Goal: Check status: Check status

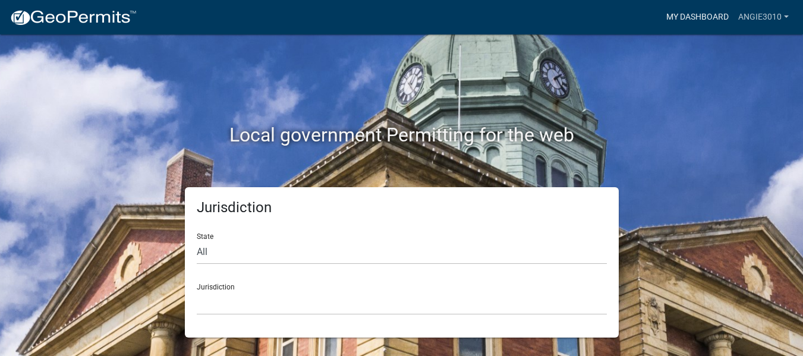
click at [666, 12] on link "My Dashboard" at bounding box center [698, 17] width 72 height 23
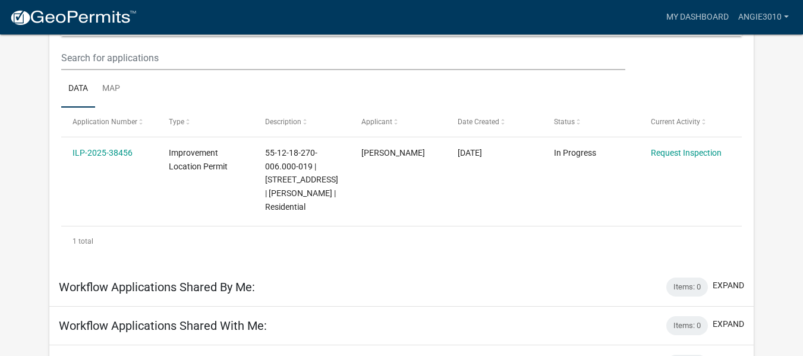
scroll to position [178, 0]
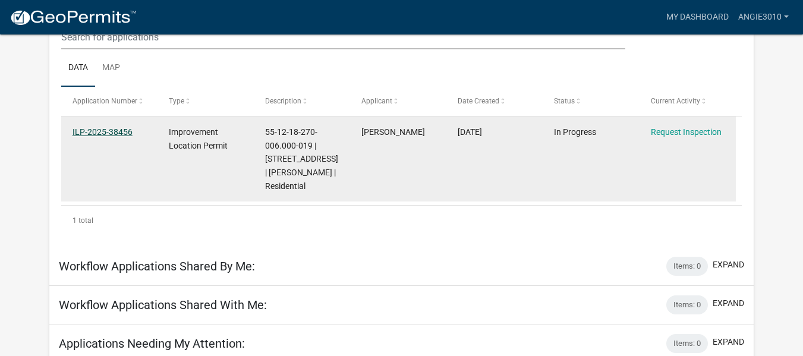
click at [121, 137] on link "ILP-2025-38456" at bounding box center [103, 132] width 60 height 10
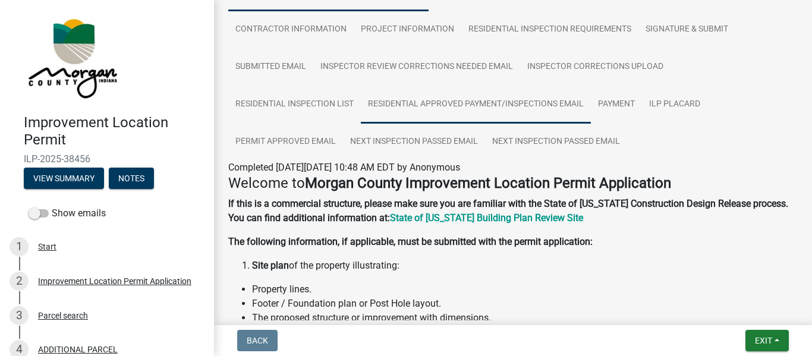
scroll to position [119, 0]
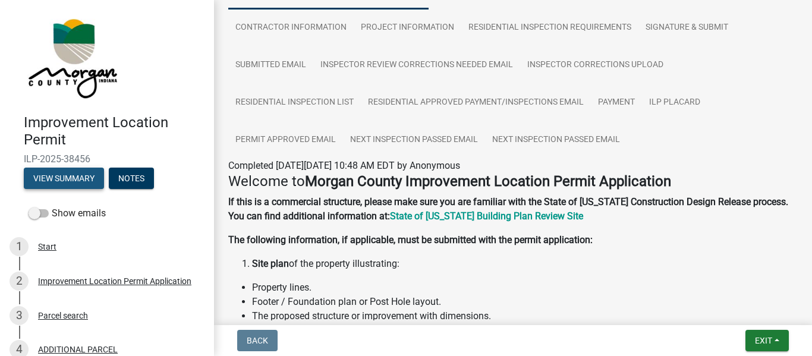
click at [80, 189] on button "View Summary" at bounding box center [64, 178] width 80 height 21
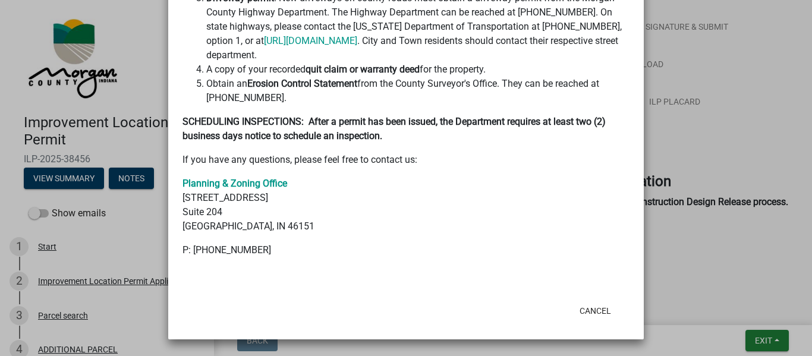
scroll to position [1194, 0]
click at [21, 56] on ngb-modal-window "Summary × Printer Friendly Improvement Location Permit Application Parcel searc…" at bounding box center [406, 178] width 812 height 356
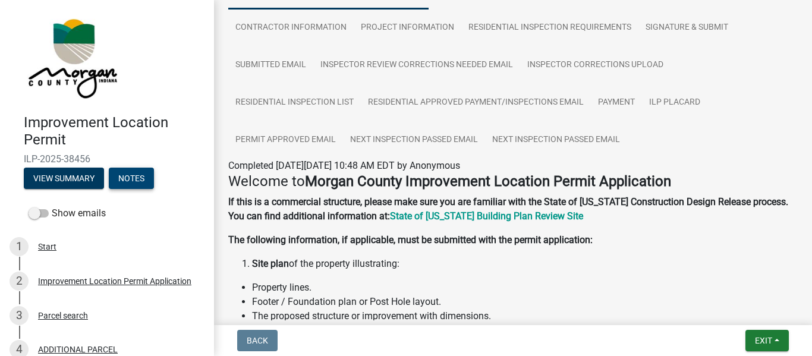
click at [109, 189] on button "Notes" at bounding box center [131, 178] width 45 height 21
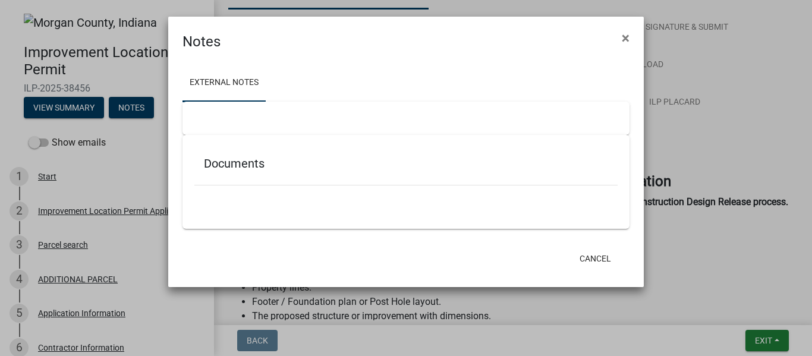
click at [254, 86] on link "External Notes" at bounding box center [224, 83] width 83 height 38
click at [240, 171] on h5 "Documents" at bounding box center [406, 163] width 404 height 14
click at [240, 102] on link "External Notes" at bounding box center [224, 83] width 83 height 38
click at [248, 171] on h5 "Documents" at bounding box center [406, 163] width 404 height 14
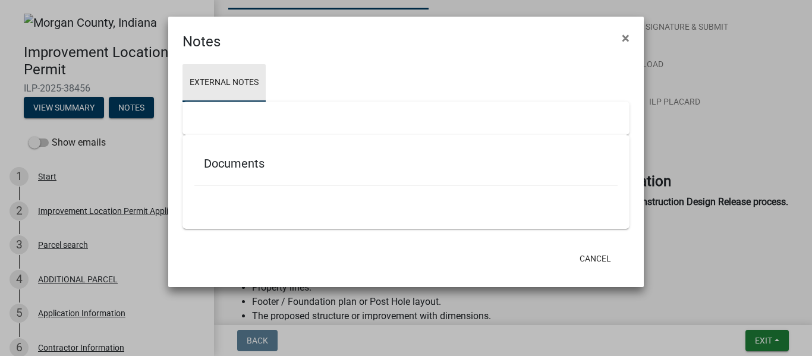
click at [250, 82] on link "External Notes" at bounding box center [224, 83] width 83 height 38
click at [234, 171] on h5 "Documents" at bounding box center [406, 163] width 404 height 14
click at [622, 33] on span "×" at bounding box center [626, 38] width 8 height 17
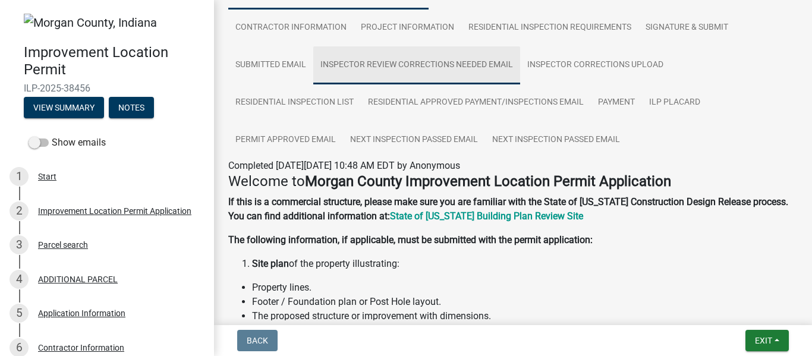
click at [415, 84] on link "Inspector Review Corrections Needed Email" at bounding box center [416, 65] width 207 height 38
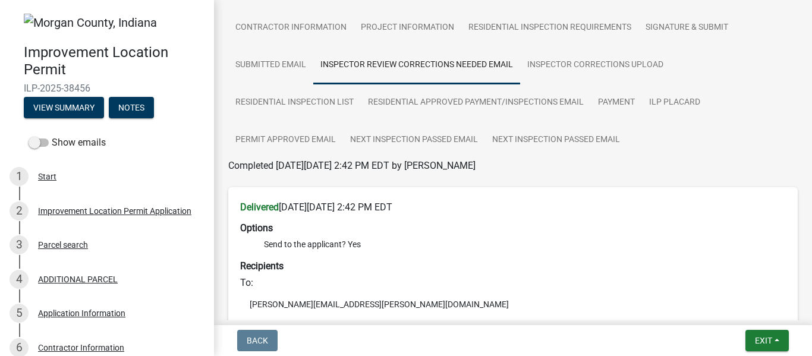
click at [409, 84] on link "Inspector Review Corrections Needed Email" at bounding box center [416, 65] width 207 height 38
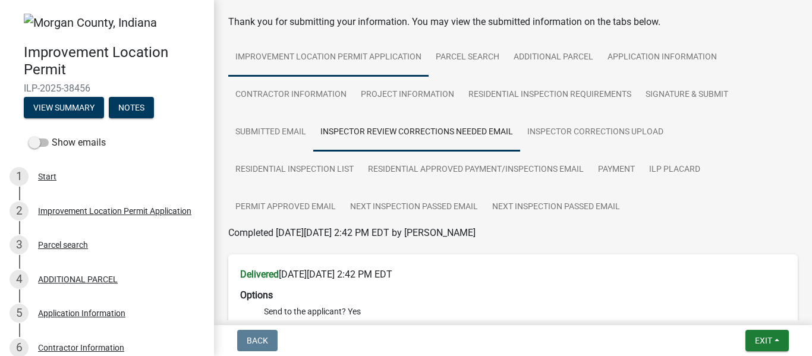
scroll to position [0, 0]
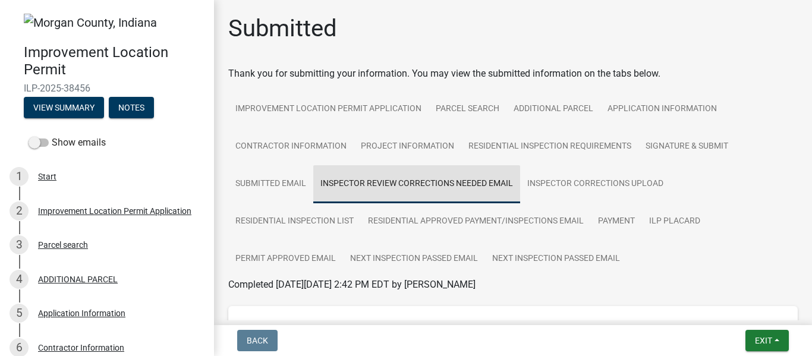
click at [445, 203] on link "Inspector Review Corrections Needed Email" at bounding box center [416, 184] width 207 height 38
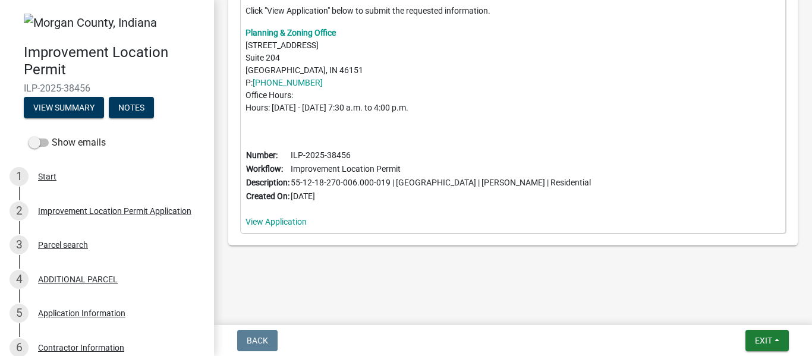
scroll to position [887, 0]
click at [293, 199] on div "After the Inspector Review, the following information is required to proceed wi…" at bounding box center [513, 63] width 546 height 341
click at [292, 217] on link "View Application" at bounding box center [276, 222] width 61 height 10
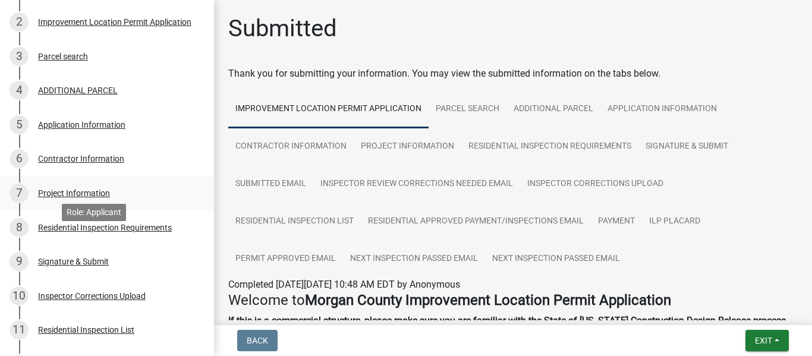
scroll to position [297, 0]
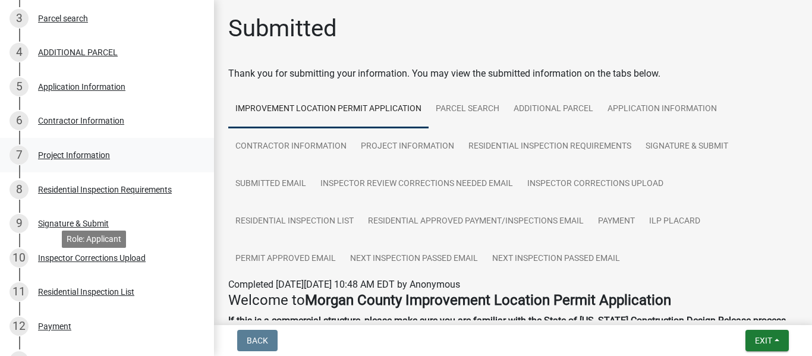
click at [110, 159] on div "Project Information" at bounding box center [74, 155] width 72 height 8
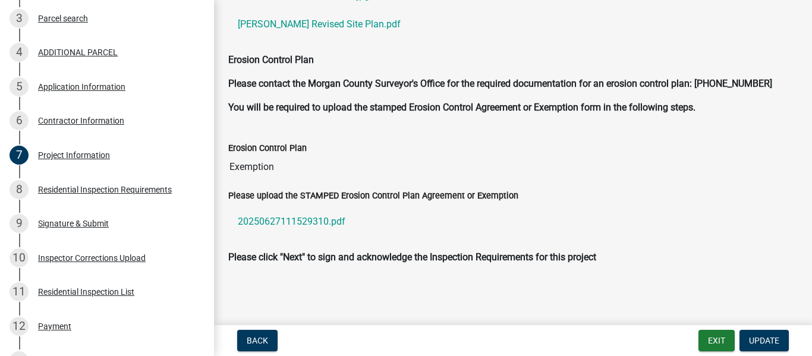
scroll to position [3401, 0]
click at [279, 207] on link "20250627111529310.pdf" at bounding box center [513, 221] width 570 height 29
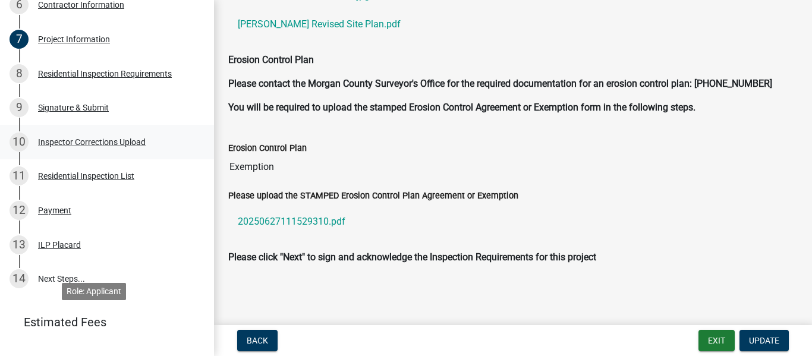
scroll to position [416, 0]
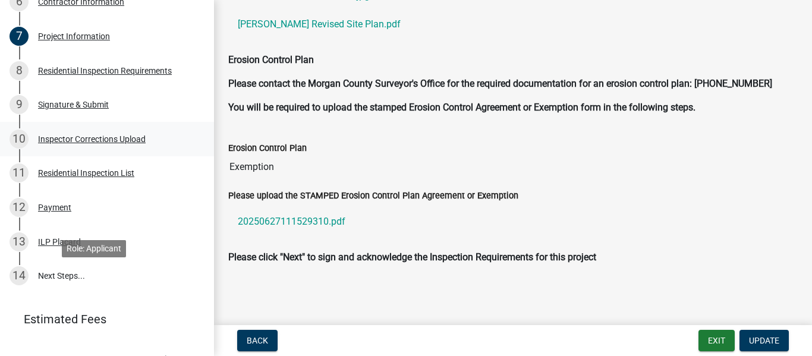
click at [71, 143] on div "Inspector Corrections Upload" at bounding box center [92, 139] width 108 height 8
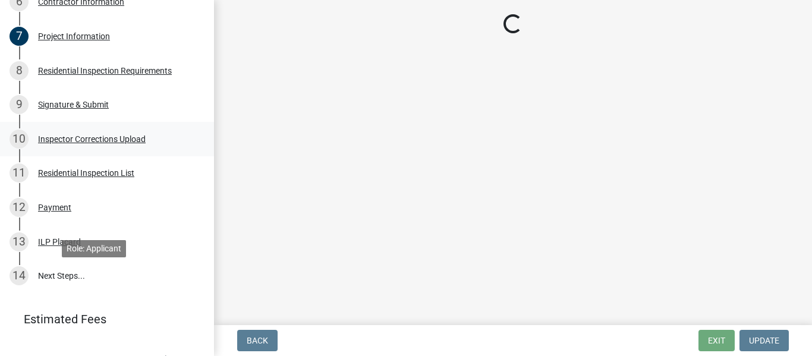
scroll to position [0, 0]
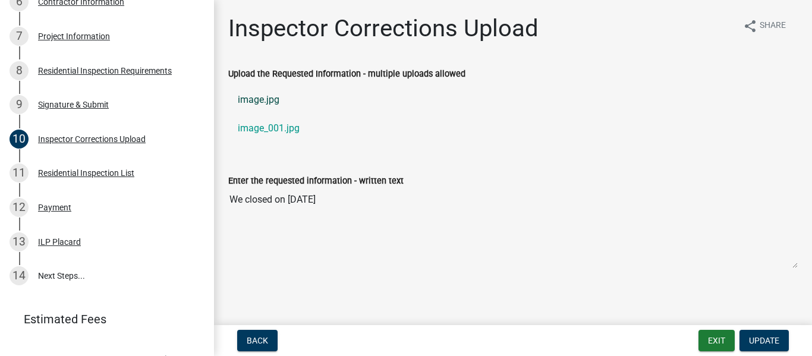
click at [281, 114] on link "image.jpg" at bounding box center [513, 100] width 570 height 29
click at [300, 143] on link "image_001.jpg" at bounding box center [513, 128] width 570 height 29
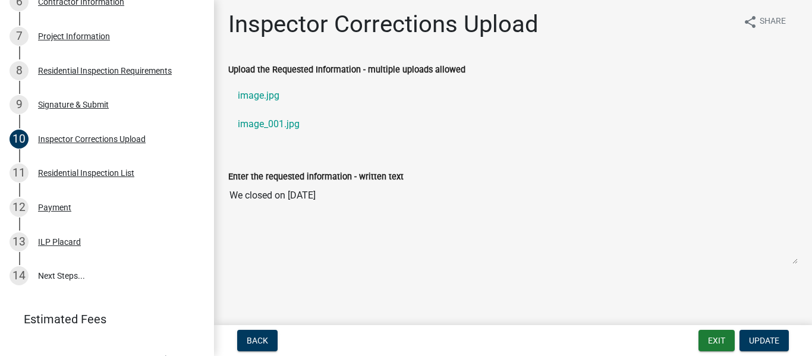
scroll to position [76, 0]
click at [105, 177] on div "Residential Inspection List" at bounding box center [86, 173] width 96 height 8
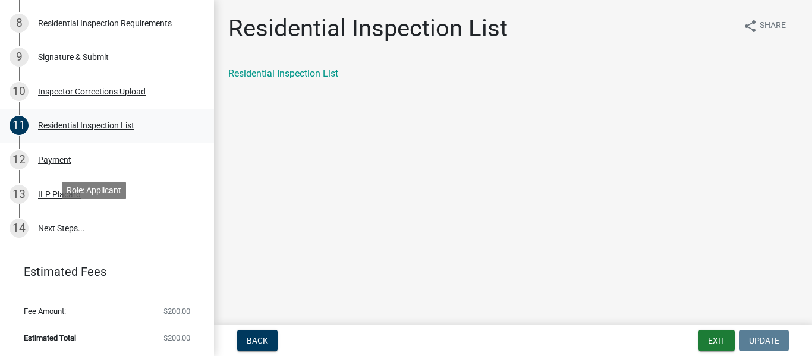
scroll to position [595, 0]
click at [241, 79] on link "Residential Inspection List" at bounding box center [283, 73] width 110 height 11
click at [64, 199] on div "ILP Placard" at bounding box center [59, 194] width 43 height 8
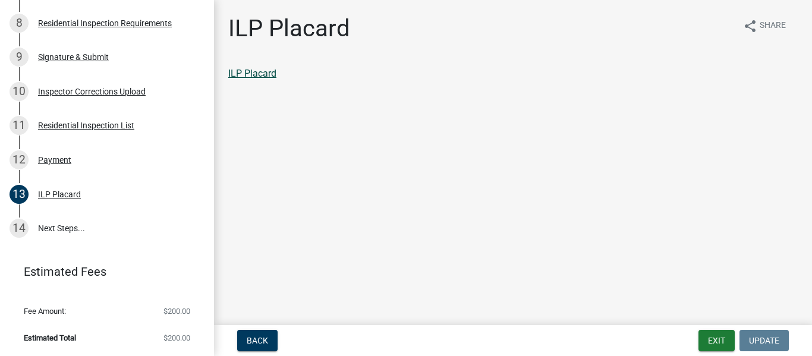
click at [271, 79] on link "ILP Placard" at bounding box center [252, 73] width 48 height 11
click at [69, 246] on link "14 Next Steps..." at bounding box center [107, 228] width 214 height 34
click at [16, 238] on div "14" at bounding box center [19, 228] width 19 height 19
click at [66, 246] on link "14 Next Steps..." at bounding box center [107, 228] width 214 height 34
click at [20, 238] on div "14" at bounding box center [19, 228] width 19 height 19
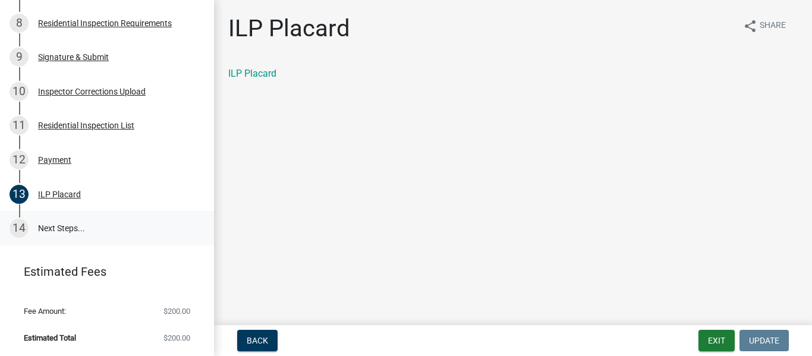
click at [21, 238] on div "14" at bounding box center [19, 228] width 19 height 19
click at [71, 164] on div "Payment" at bounding box center [54, 160] width 33 height 8
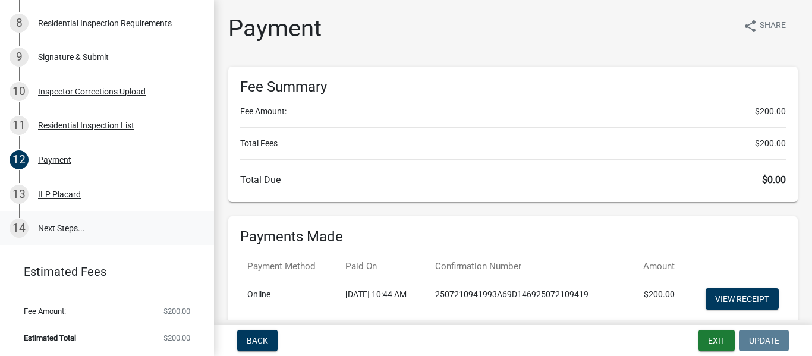
click at [72, 246] on link "14 Next Steps..." at bounding box center [107, 228] width 214 height 34
click at [61, 211] on link "14 Next Steps..." at bounding box center [107, 228] width 214 height 34
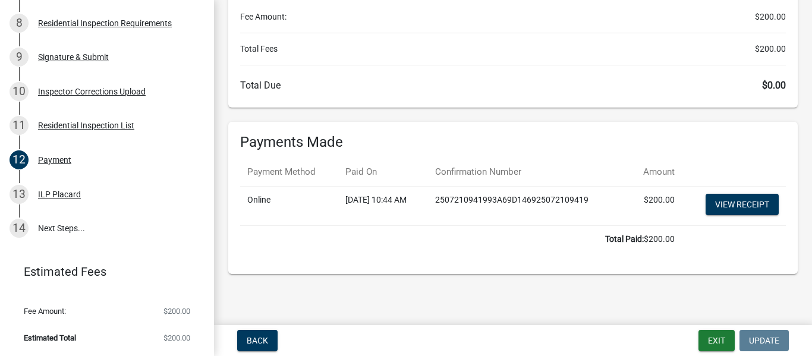
scroll to position [221, 0]
click at [254, 336] on span "Back" at bounding box center [257, 341] width 21 height 10
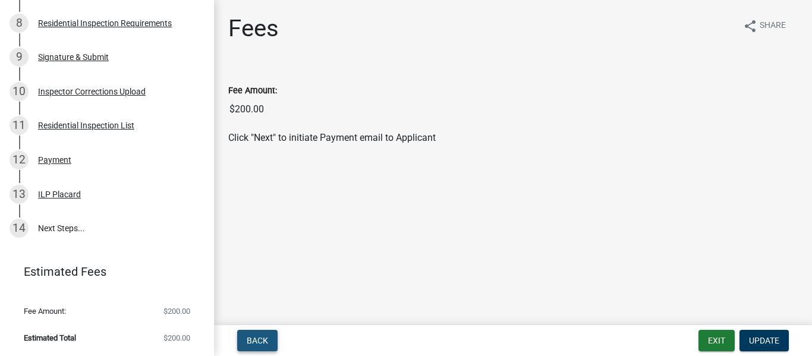
click at [256, 336] on span "Back" at bounding box center [257, 341] width 21 height 10
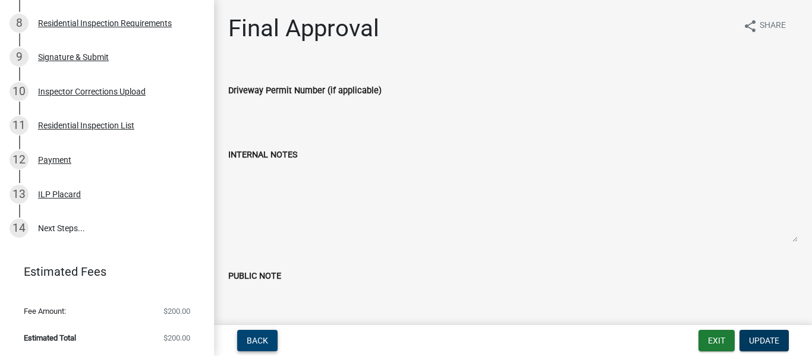
click at [268, 337] on span "Back" at bounding box center [257, 341] width 21 height 10
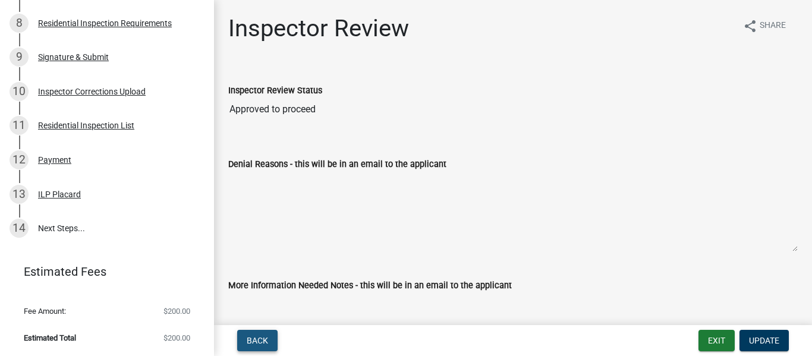
click at [261, 337] on span "Back" at bounding box center [257, 341] width 21 height 10
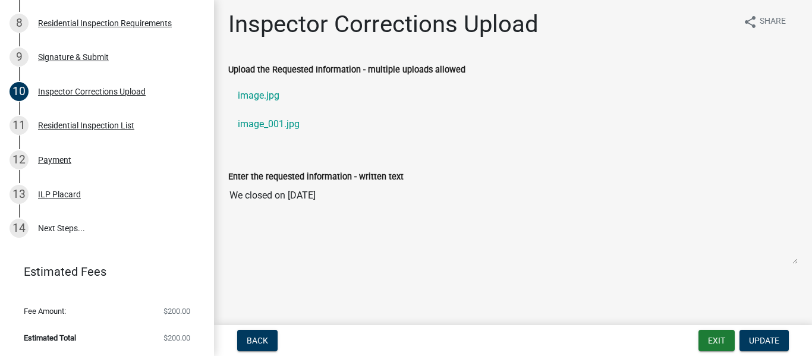
scroll to position [76, 0]
click at [86, 211] on link "14 Next Steps..." at bounding box center [107, 228] width 214 height 34
click at [58, 211] on link "14 Next Steps..." at bounding box center [107, 228] width 214 height 34
drag, startPoint x: 21, startPoint y: 197, endPoint x: 28, endPoint y: 193, distance: 8.0
click at [28, 219] on div "14" at bounding box center [19, 228] width 19 height 19
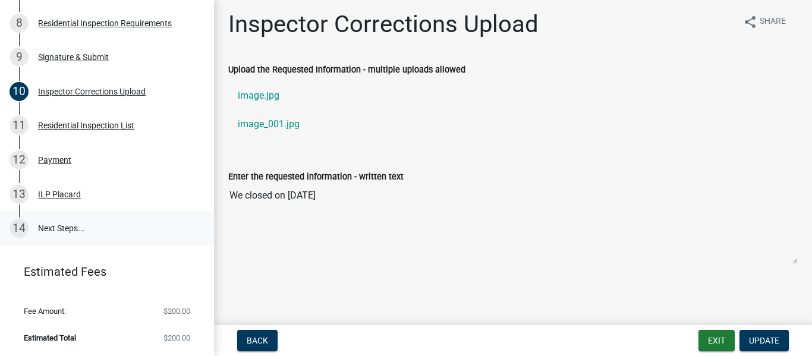
click at [21, 219] on div "14" at bounding box center [19, 228] width 19 height 19
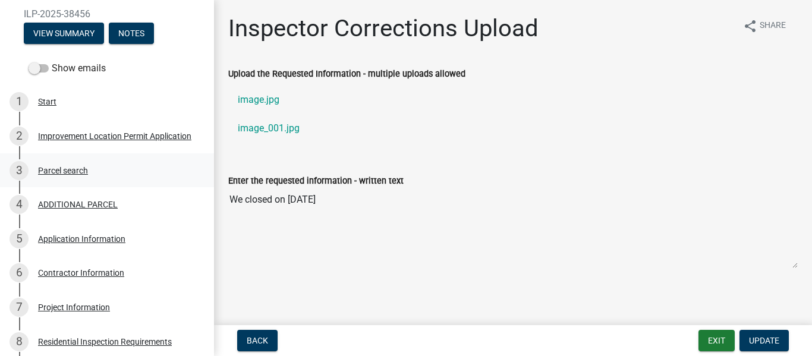
scroll to position [142, 0]
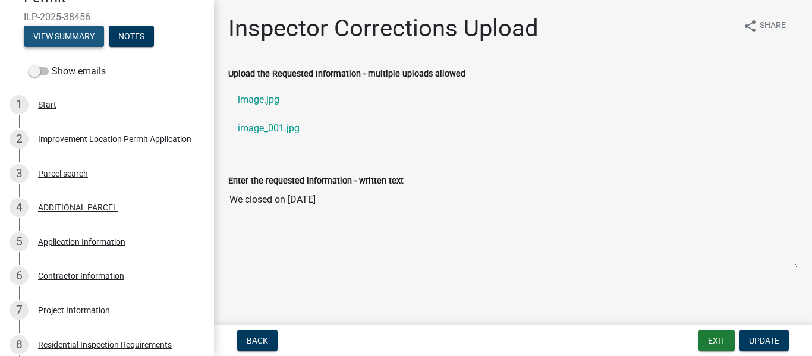
click at [89, 47] on button "View Summary" at bounding box center [64, 36] width 80 height 21
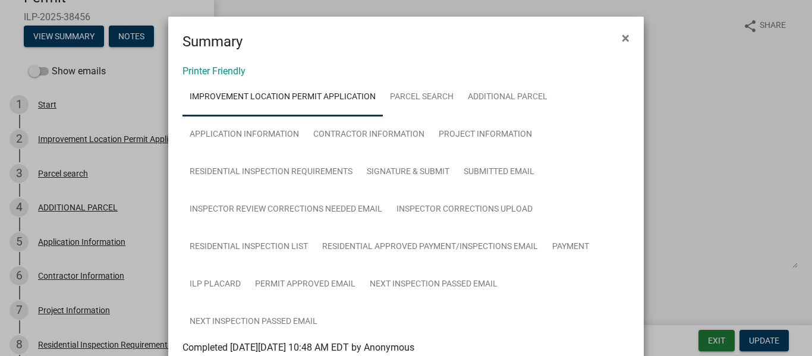
click at [59, 131] on ngb-modal-window "Summary × Printer Friendly Improvement Location Permit Application Parcel searc…" at bounding box center [406, 178] width 812 height 356
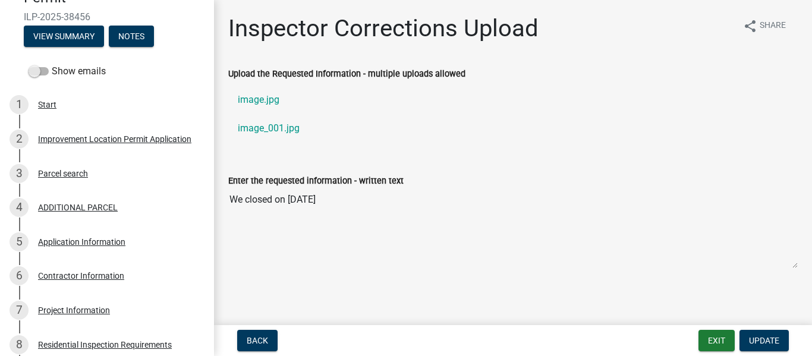
click at [49, 76] on span at bounding box center [39, 71] width 20 height 8
click at [52, 64] on input "Show emails" at bounding box center [52, 64] width 0 height 0
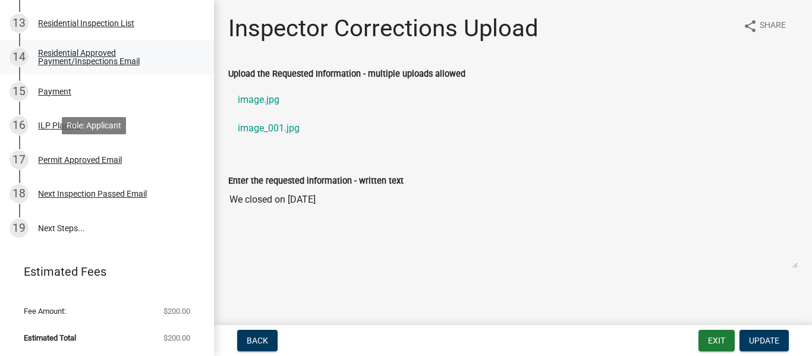
scroll to position [796, 0]
click at [112, 198] on div "Next Inspection Passed Email" at bounding box center [92, 194] width 109 height 8
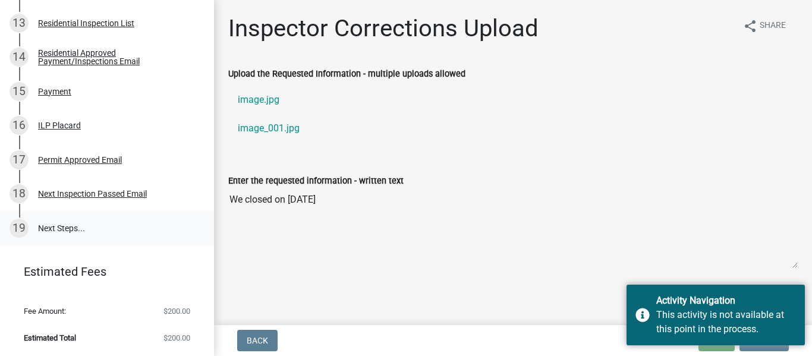
click at [70, 246] on link "19 Next Steps..." at bounding box center [107, 228] width 214 height 34
click at [22, 238] on div "19" at bounding box center [19, 228] width 19 height 19
click at [51, 198] on div "Next Inspection Passed Email" at bounding box center [92, 194] width 109 height 8
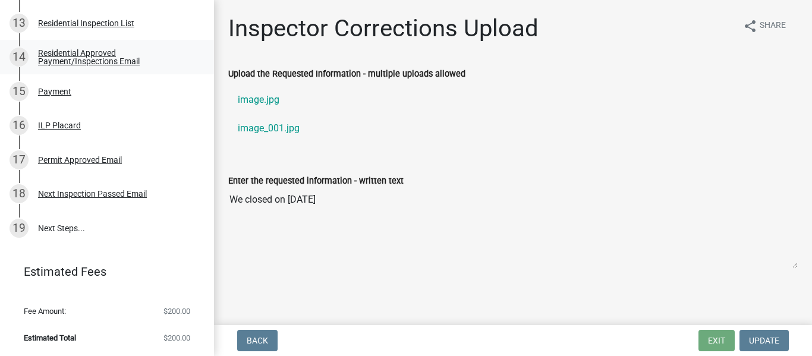
scroll to position [737, 0]
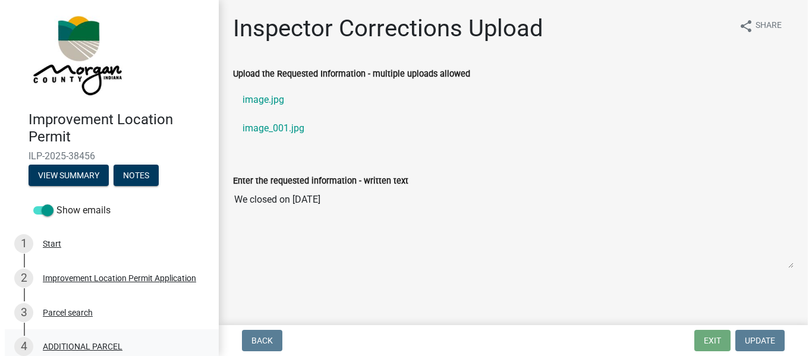
scroll to position [0, 0]
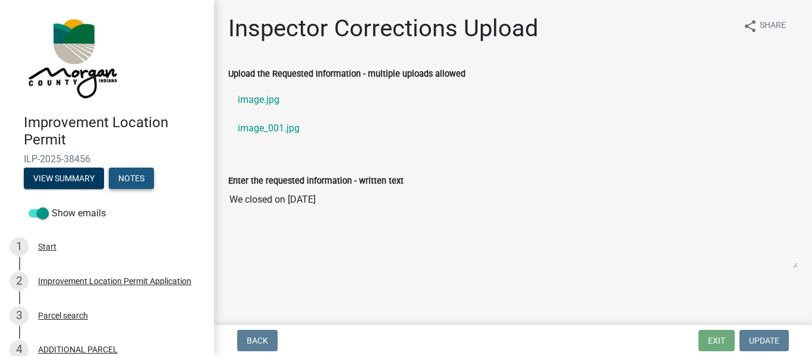
click at [109, 189] on button "Notes" at bounding box center [131, 178] width 45 height 21
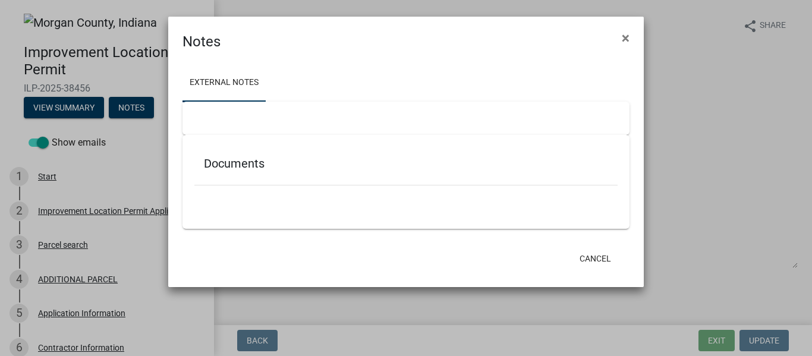
drag, startPoint x: 249, startPoint y: 184, endPoint x: 246, endPoint y: 191, distance: 7.5
click at [249, 185] on div "Documents" at bounding box center [405, 166] width 423 height 39
click at [243, 171] on h5 "Documents" at bounding box center [406, 163] width 404 height 14
click at [221, 87] on link "External Notes" at bounding box center [224, 83] width 83 height 38
click at [110, 127] on ngb-modal-window "Notes × External Notes Documents Cancel" at bounding box center [406, 178] width 812 height 356
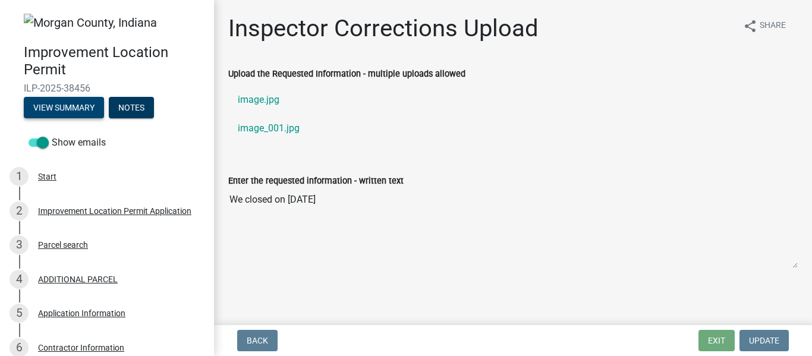
click at [104, 118] on button "View Summary" at bounding box center [64, 107] width 80 height 21
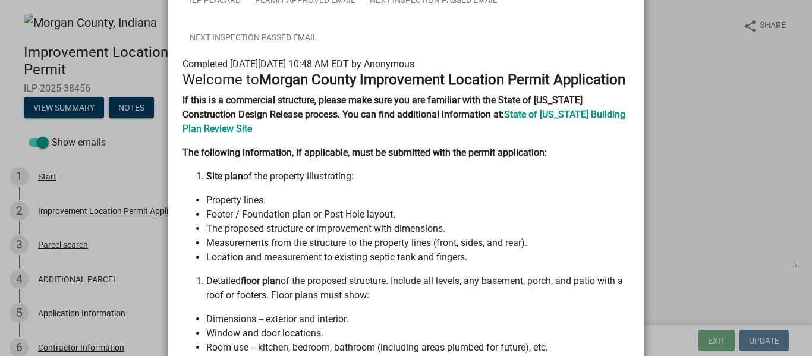
scroll to position [302, 0]
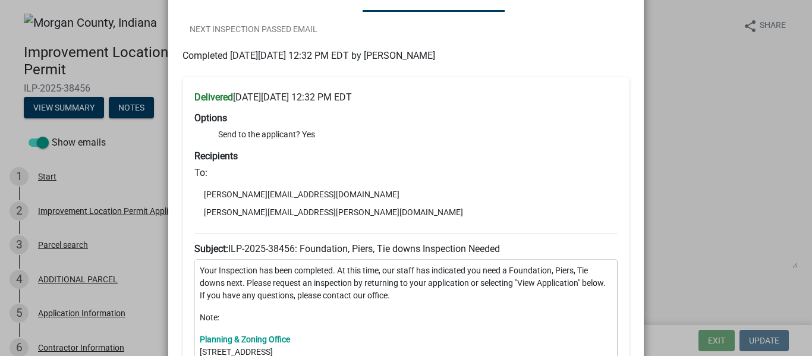
scroll to position [332, 0]
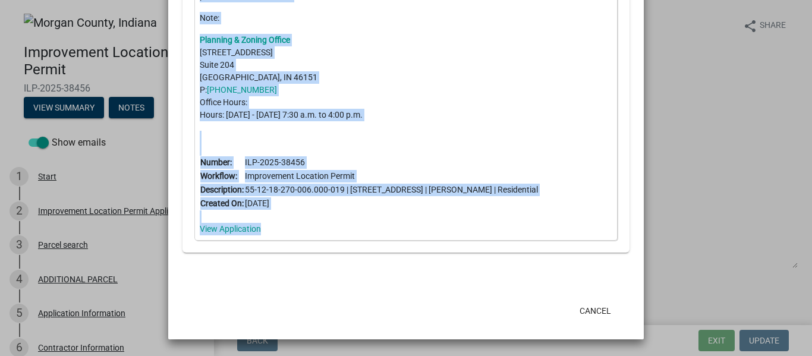
scroll to position [867, 0]
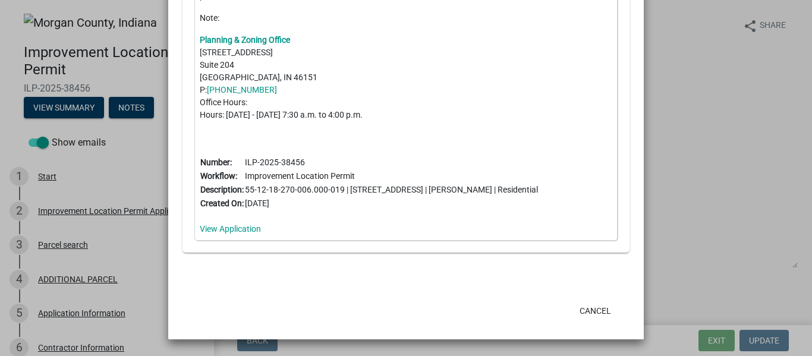
drag, startPoint x: 188, startPoint y: 241, endPoint x: 334, endPoint y: 304, distance: 158.9
click at [334, 267] on div "Delivered on Wednesday, October 8, 2025 at 1:48 PM EDT Options Send to the appl…" at bounding box center [406, 22] width 447 height 489
click at [477, 121] on p "Planning & Zoning Office 180 S Main St Suite 204 Martinsville, IN 46151 P: (765…" at bounding box center [406, 77] width 413 height 87
click at [398, 121] on p "Planning & Zoning Office 180 S Main St Suite 204 Martinsville, IN 46151 P: (765…" at bounding box center [406, 77] width 413 height 87
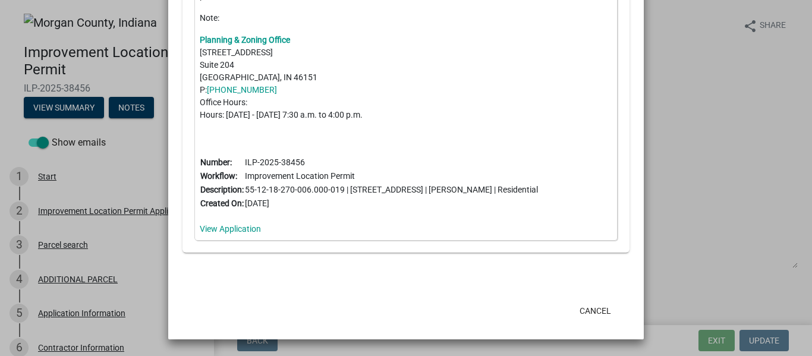
drag, startPoint x: 701, startPoint y: 166, endPoint x: 699, endPoint y: 122, distance: 44.0
click at [702, 165] on ngb-modal-window "Summary × Printer Friendly Improvement Location Permit Application Parcel searc…" at bounding box center [406, 178] width 812 height 356
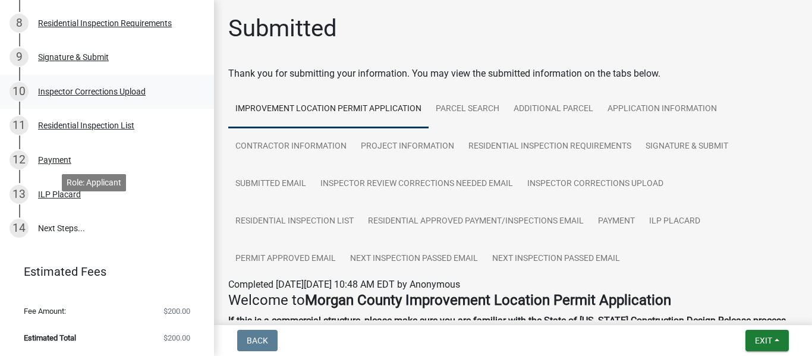
scroll to position [535, 0]
click at [60, 246] on link "14 Next Steps..." at bounding box center [107, 228] width 214 height 34
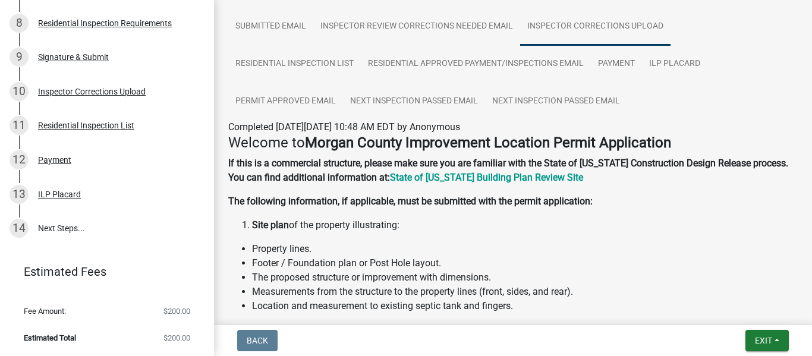
scroll to position [178, 0]
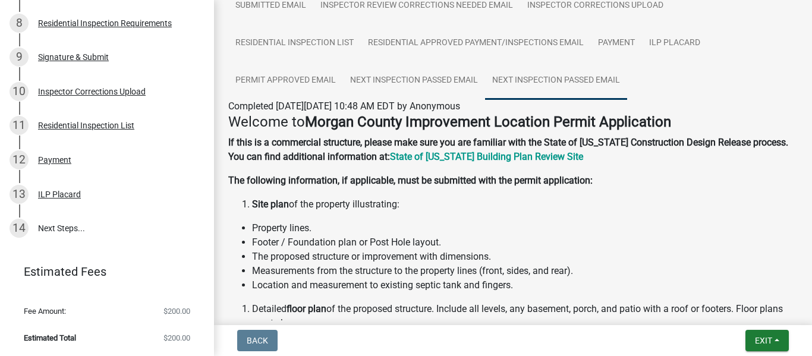
click at [485, 100] on link "Next Inspection Passed Email" at bounding box center [556, 81] width 142 height 38
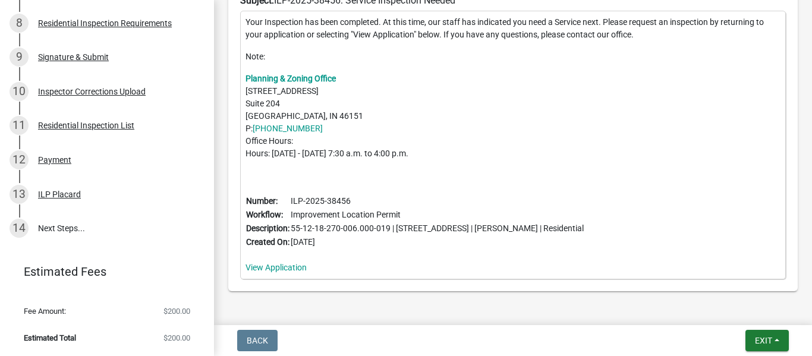
scroll to position [476, 0]
